Goal: Information Seeking & Learning: Learn about a topic

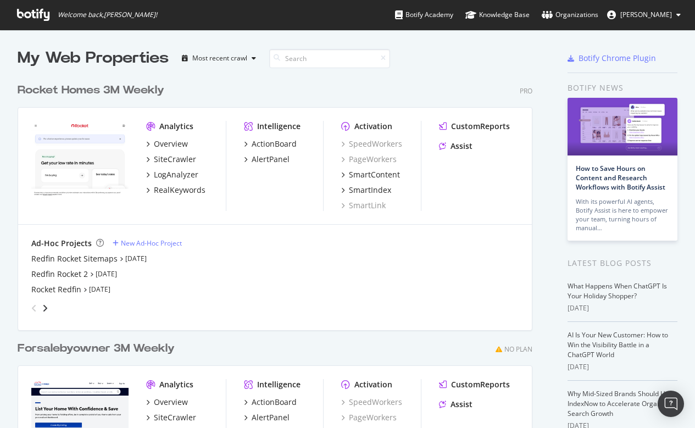
scroll to position [428, 695]
click at [175, 158] on div "SiteCrawler" at bounding box center [175, 159] width 42 height 11
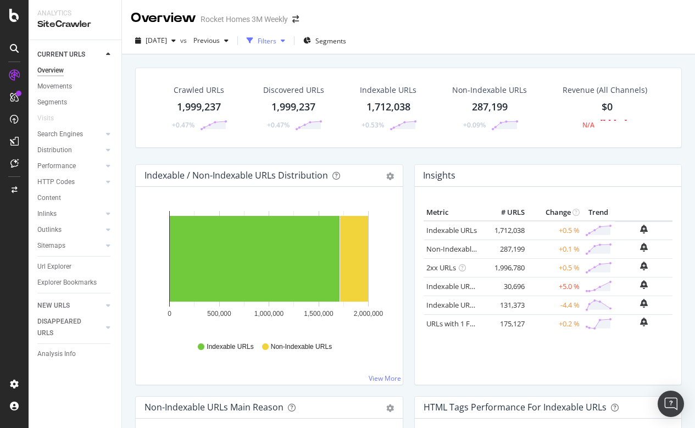
click at [276, 42] on div "Filters" at bounding box center [267, 40] width 19 height 9
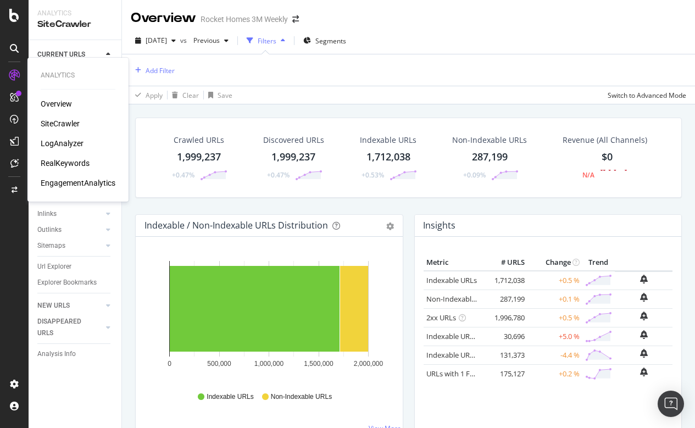
click at [68, 144] on div "LogAnalyzer" at bounding box center [62, 143] width 43 height 11
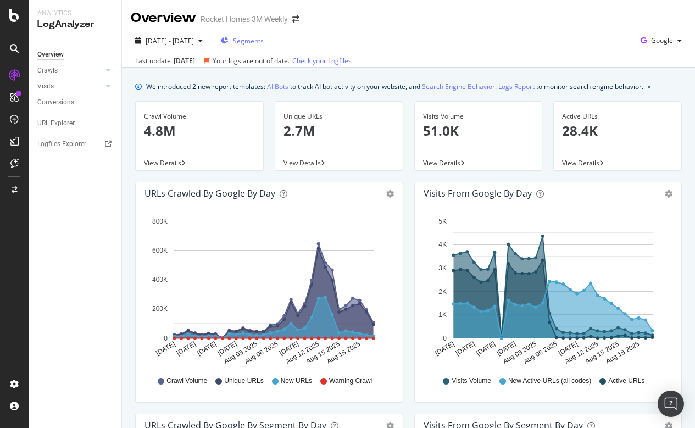
click at [264, 39] on span "Segments" at bounding box center [248, 40] width 31 height 9
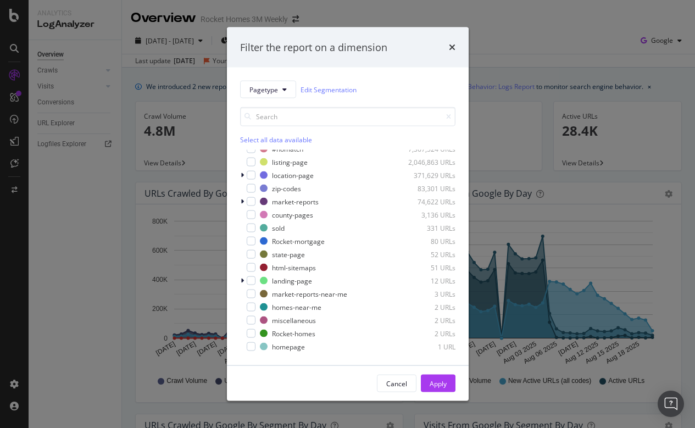
scroll to position [9, 0]
click at [251, 254] on div "modal" at bounding box center [251, 254] width 9 height 9
click at [438, 386] on div "Apply" at bounding box center [438, 383] width 17 height 9
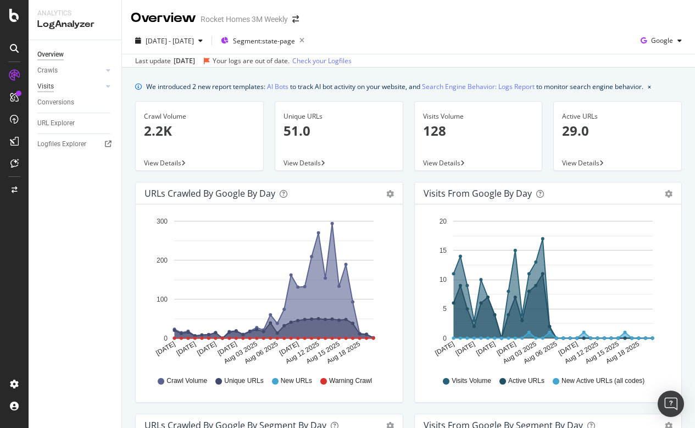
click at [53, 82] on div "Visits" at bounding box center [45, 87] width 16 height 12
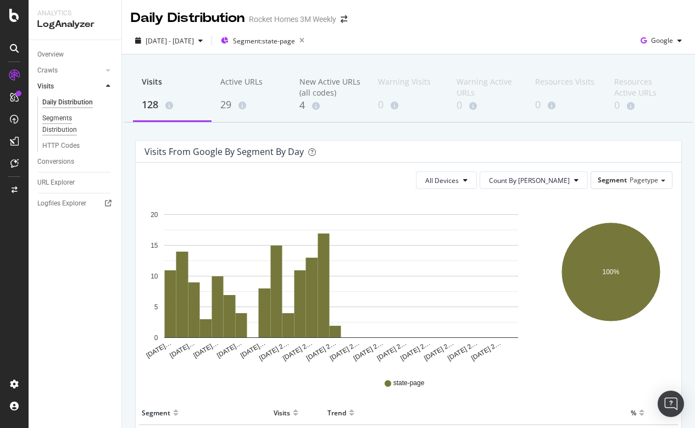
click at [67, 114] on div "Segments Distribution" at bounding box center [72, 124] width 61 height 23
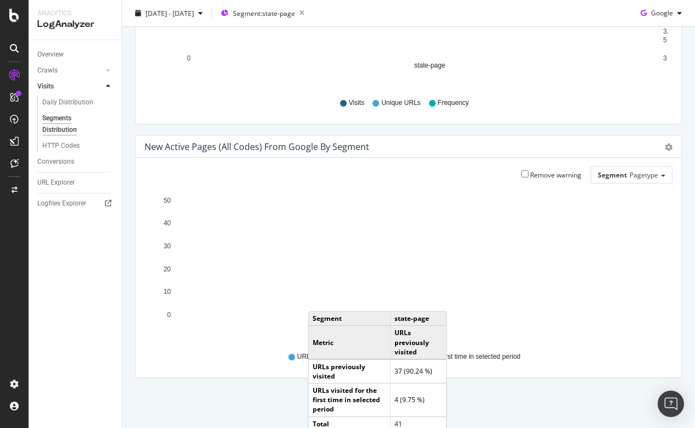
scroll to position [186, 0]
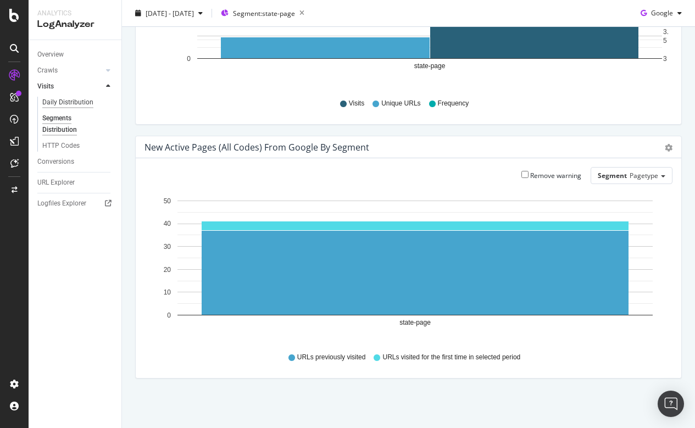
click at [75, 99] on div "Daily Distribution" at bounding box center [67, 103] width 51 height 12
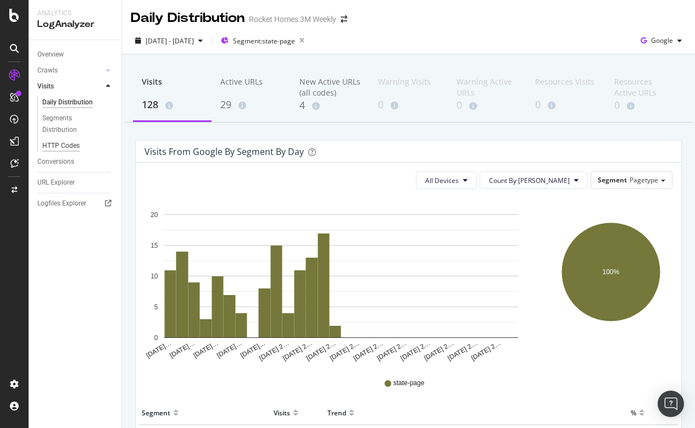
click at [66, 140] on div "HTTP Codes" at bounding box center [60, 146] width 37 height 12
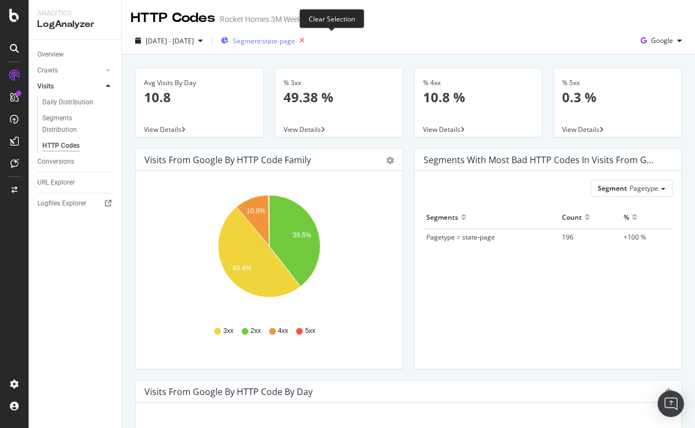
click at [309, 38] on icon "button" at bounding box center [302, 40] width 14 height 15
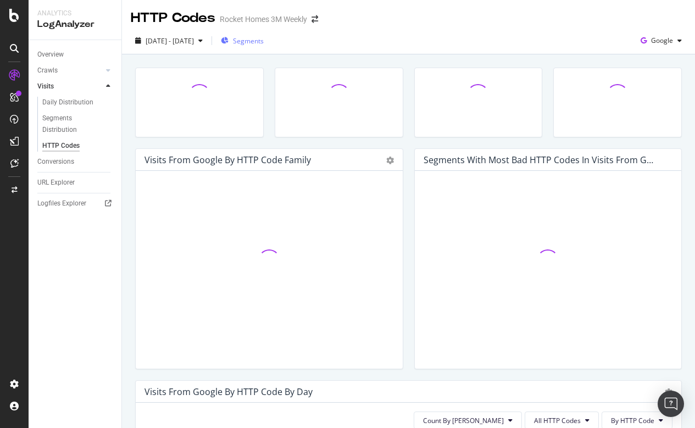
click at [264, 44] on span "Segments" at bounding box center [248, 40] width 31 height 9
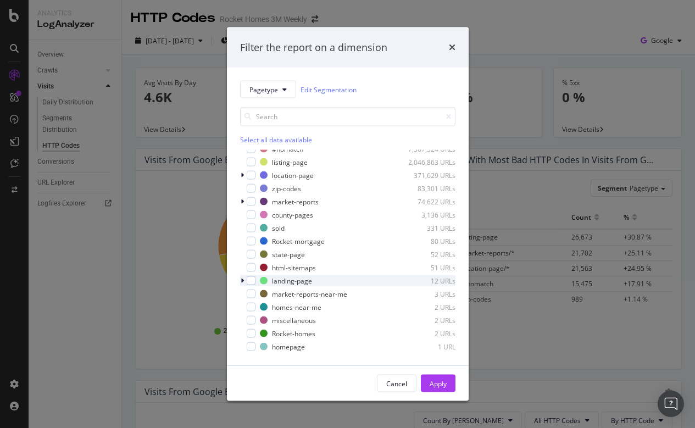
scroll to position [9, 0]
click at [274, 90] on span "Pagetype" at bounding box center [263, 89] width 29 height 9
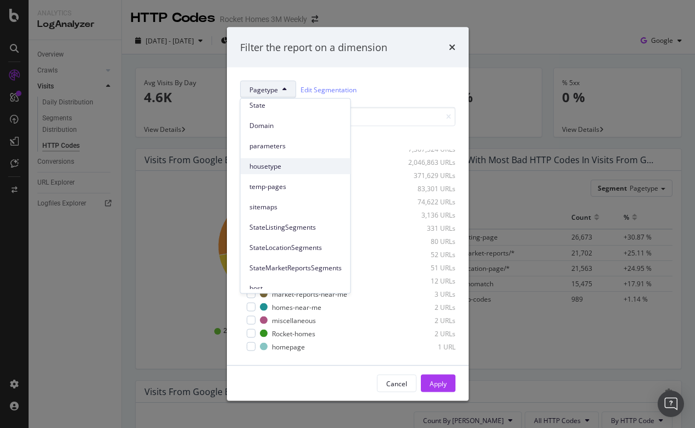
scroll to position [41, 0]
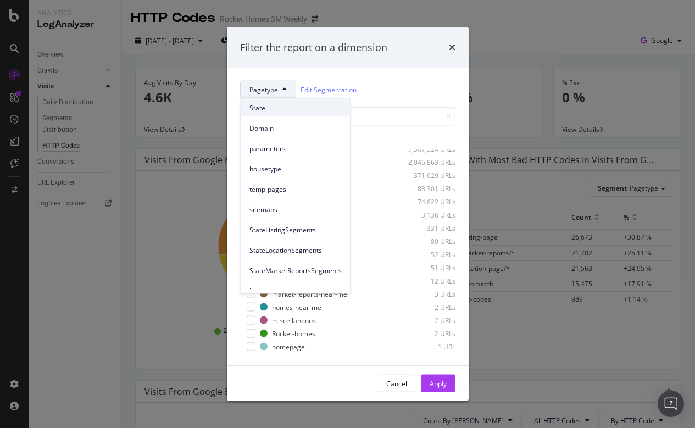
click at [260, 105] on span "State" at bounding box center [295, 108] width 92 height 10
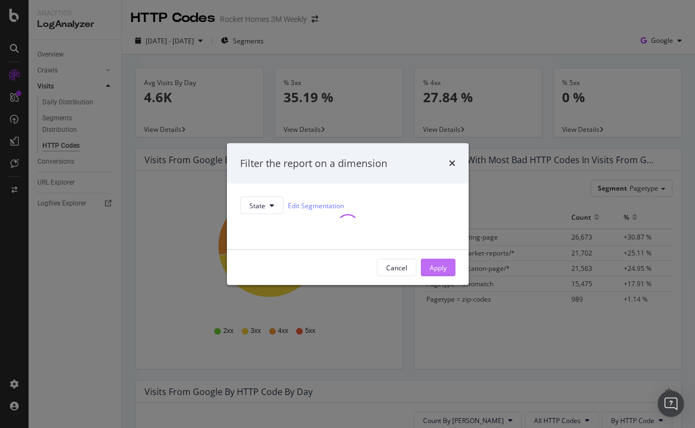
click at [442, 272] on div "Apply" at bounding box center [438, 267] width 17 height 9
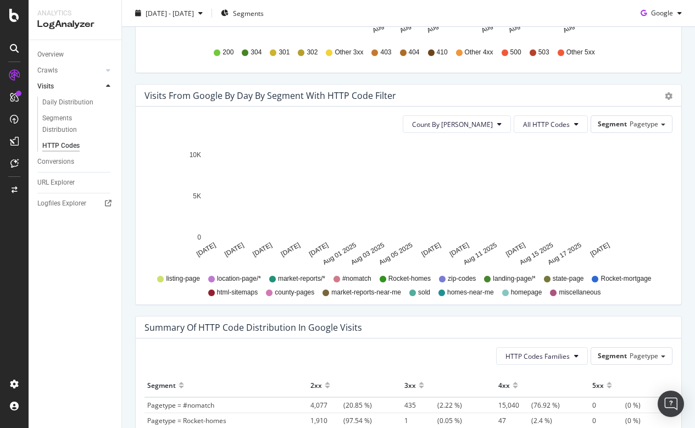
scroll to position [424, 0]
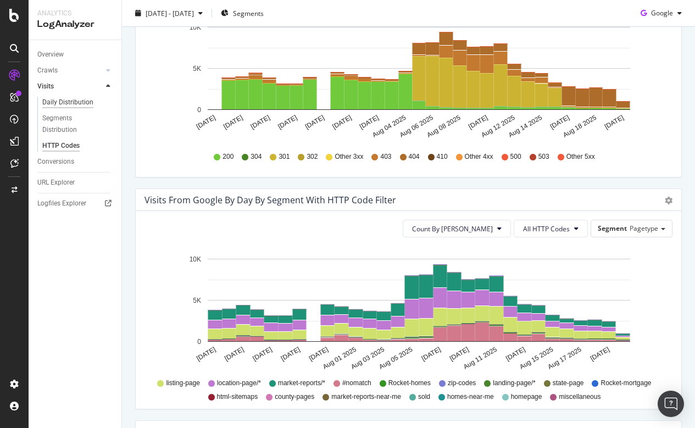
click at [60, 103] on div "Daily Distribution" at bounding box center [67, 103] width 51 height 12
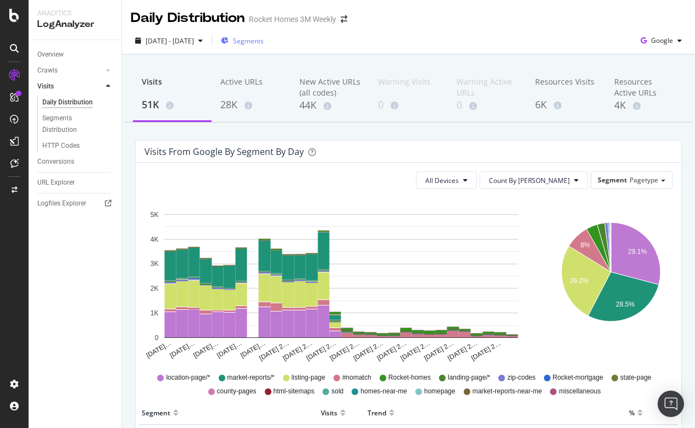
click at [264, 44] on span "Segments" at bounding box center [248, 40] width 31 height 9
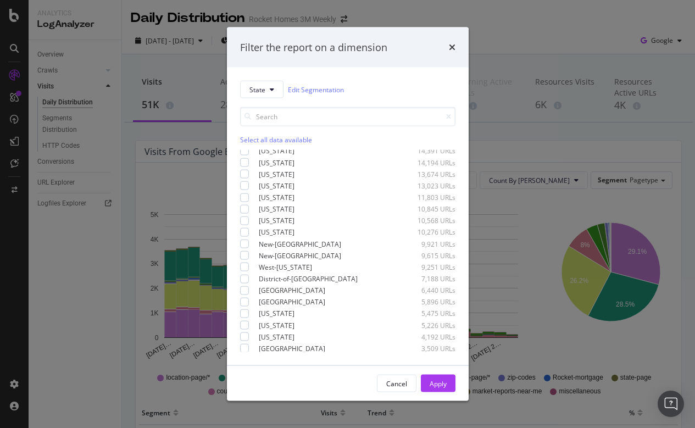
scroll to position [443, 0]
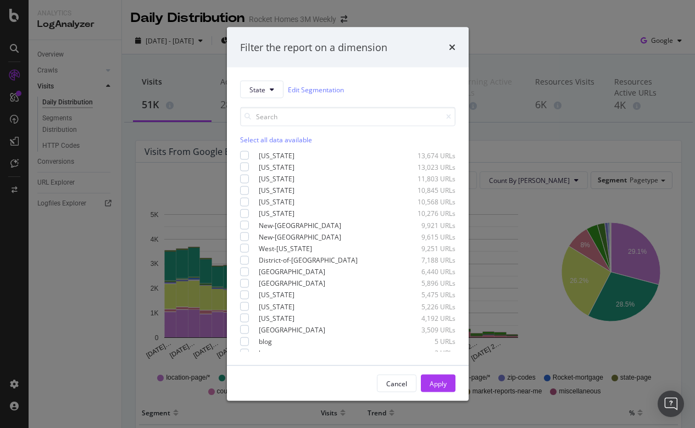
click at [488, 52] on div "Filter the report on a dimension State Edit Segmentation Select all data availa…" at bounding box center [347, 214] width 695 height 428
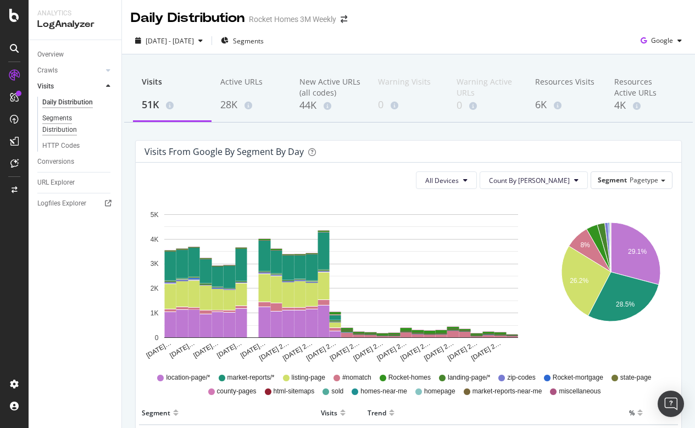
click at [62, 119] on div "Segments Distribution" at bounding box center [72, 124] width 61 height 23
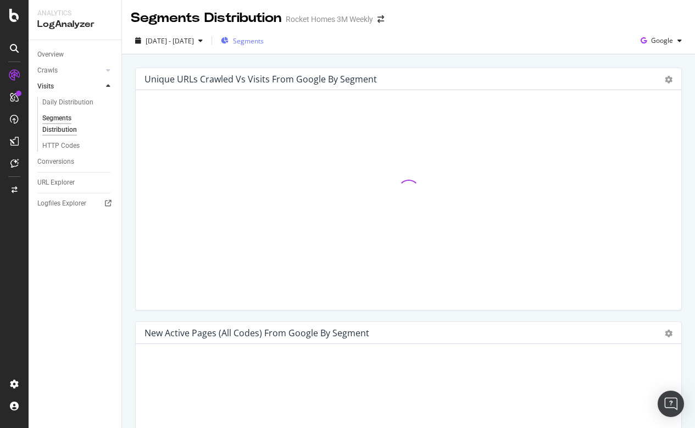
click at [264, 42] on span "Segments" at bounding box center [248, 40] width 31 height 9
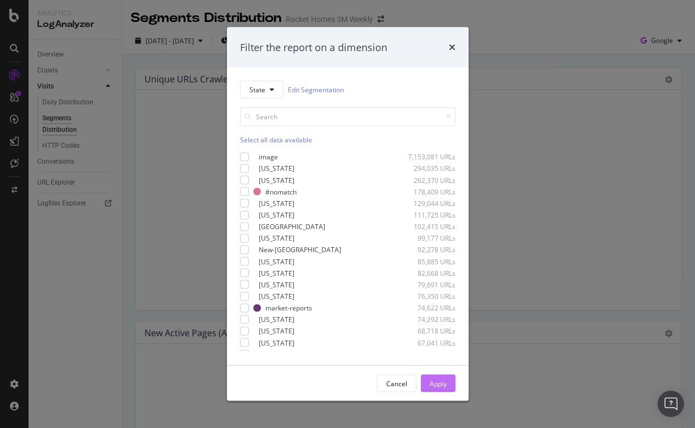
click at [437, 380] on div "Apply" at bounding box center [438, 383] width 17 height 9
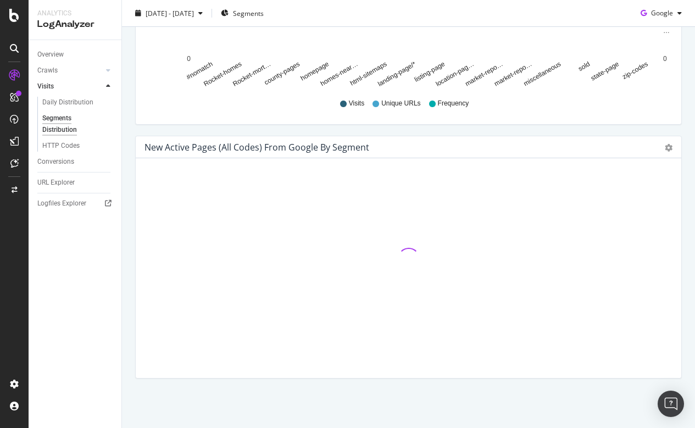
scroll to position [186, 0]
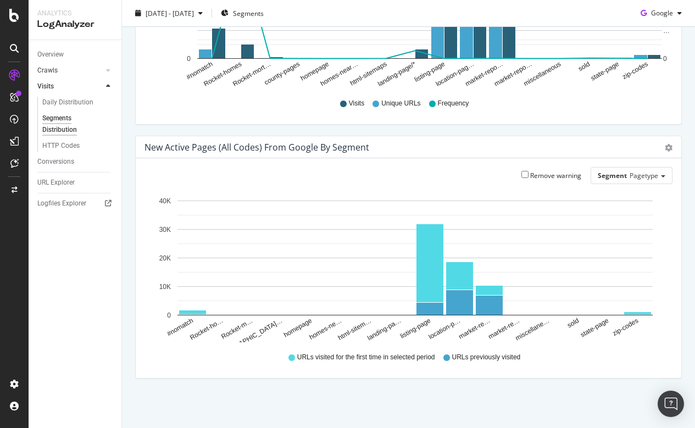
click at [102, 68] on div at bounding box center [97, 70] width 11 height 11
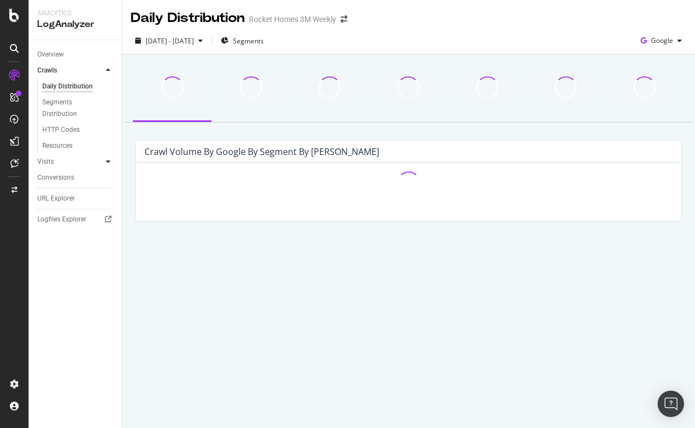
click at [107, 161] on icon at bounding box center [108, 161] width 4 height 7
click at [68, 103] on div "Daily Distribution" at bounding box center [67, 103] width 51 height 12
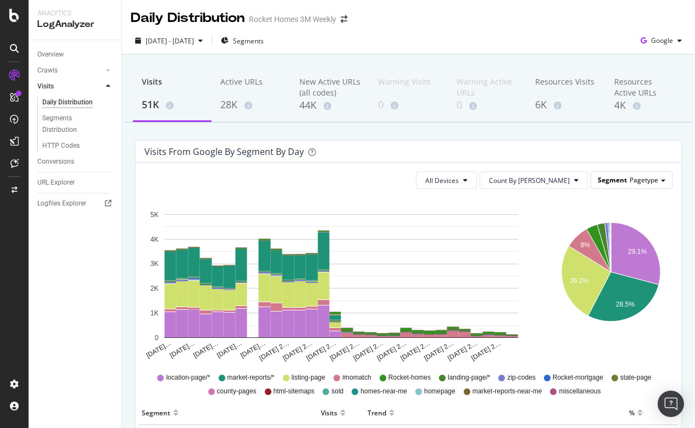
click at [623, 181] on span "Segment" at bounding box center [612, 179] width 29 height 9
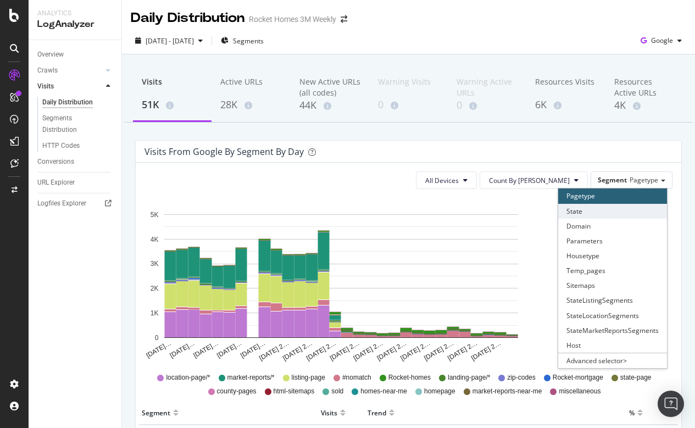
click at [580, 209] on div "State" at bounding box center [612, 211] width 109 height 15
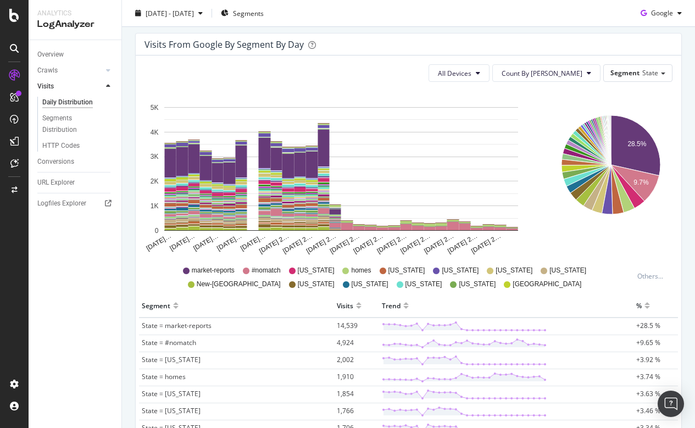
scroll to position [108, 0]
click at [582, 70] on span "Count By [PERSON_NAME]" at bounding box center [542, 72] width 81 height 9
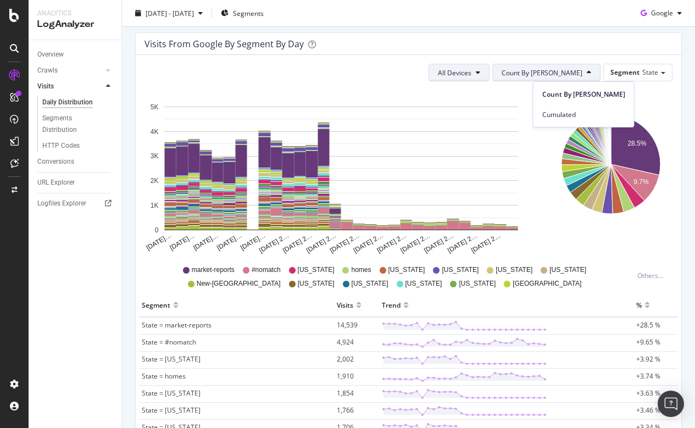
click at [471, 68] on span "All Devices" at bounding box center [455, 72] width 34 height 9
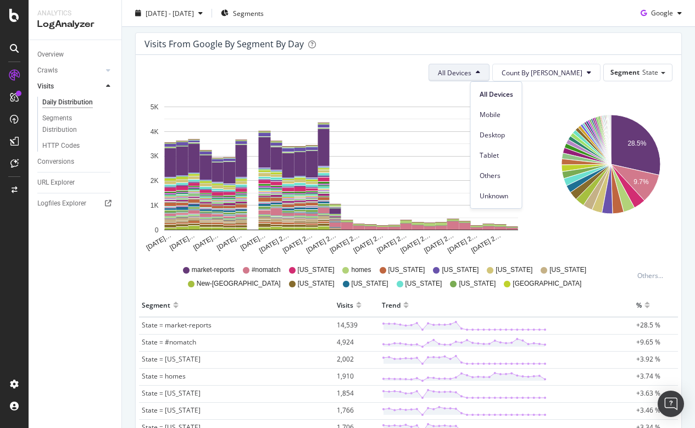
click at [535, 45] on div "Visits from google by Segment by Day" at bounding box center [399, 43] width 511 height 11
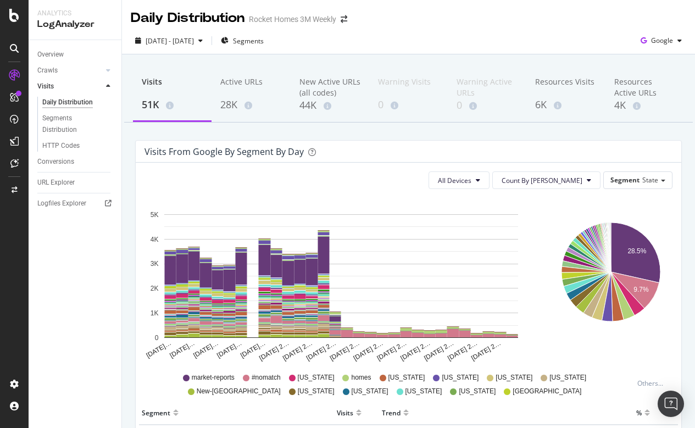
scroll to position [0, 0]
